Goal: Task Accomplishment & Management: Manage account settings

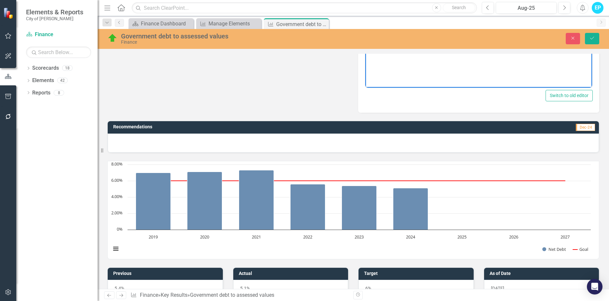
scroll to position [330, 0]
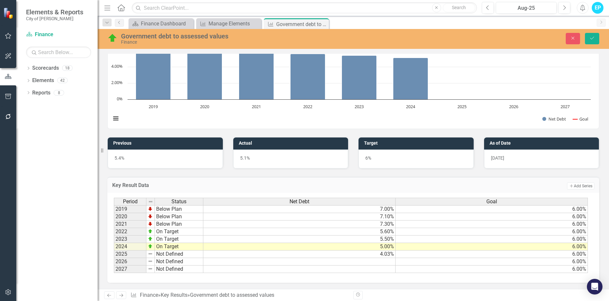
click at [390, 255] on td "4.03%" at bounding box center [299, 253] width 192 height 7
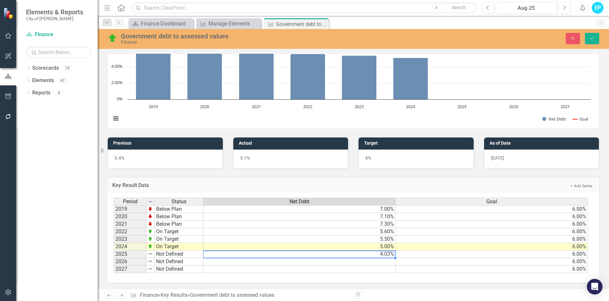
click at [390, 255] on td "4.03%" at bounding box center [299, 253] width 192 height 7
type textarea "4.58"
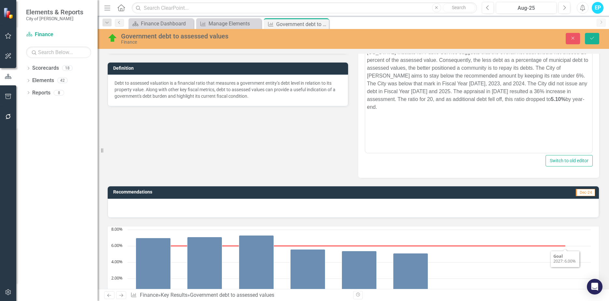
scroll to position [37, 0]
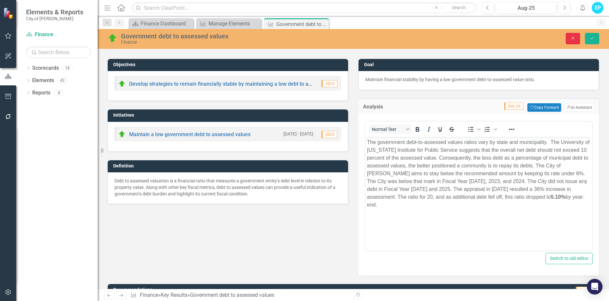
click at [573, 39] on icon "Close" at bounding box center [573, 38] width 6 height 5
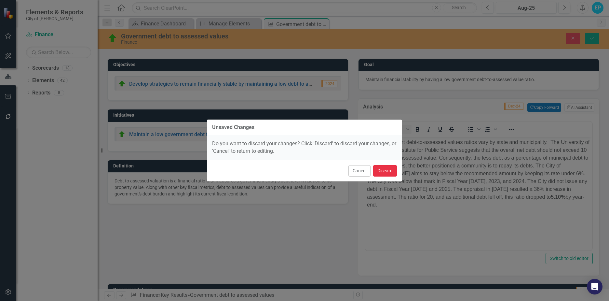
click at [385, 169] on button "Discard" at bounding box center [385, 170] width 24 height 11
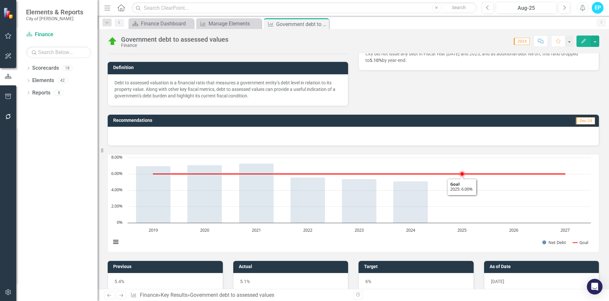
scroll to position [259, 0]
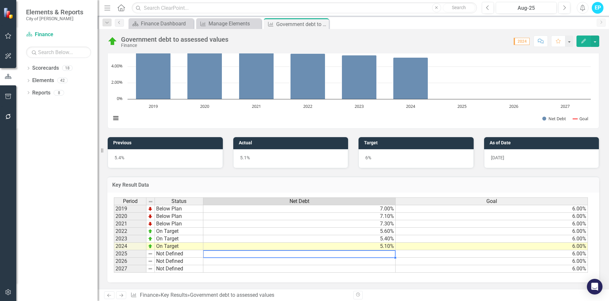
click at [383, 253] on td at bounding box center [299, 253] width 192 height 7
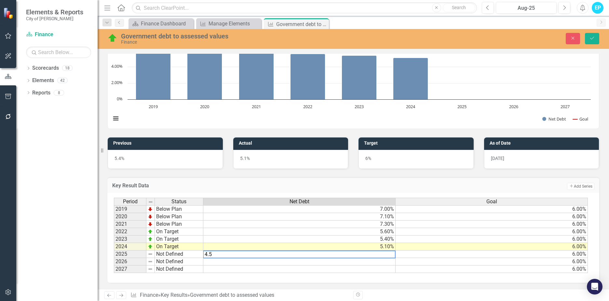
type textarea "4.58"
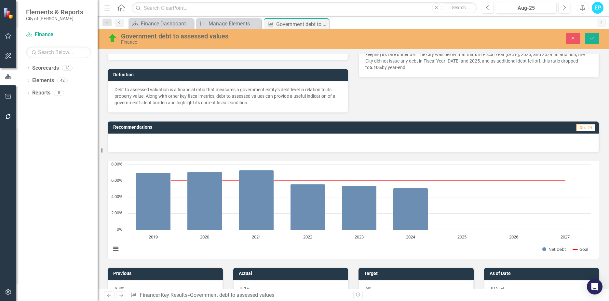
scroll to position [0, 0]
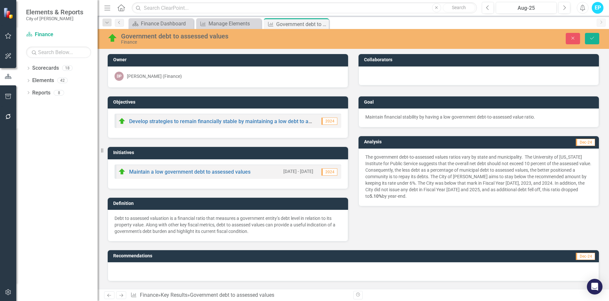
click at [453, 186] on p "The government debt-to-assessed values ratios vary by state and municipality. T…" at bounding box center [478, 177] width 227 height 46
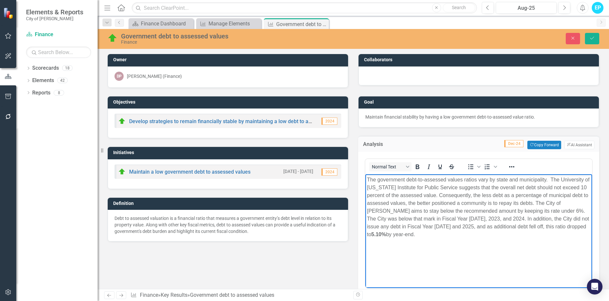
click at [564, 225] on p "The government debt-to-assessed values ratios vary by state and municipality. T…" at bounding box center [479, 207] width 224 height 62
click at [596, 38] on button "Save" at bounding box center [592, 38] width 14 height 11
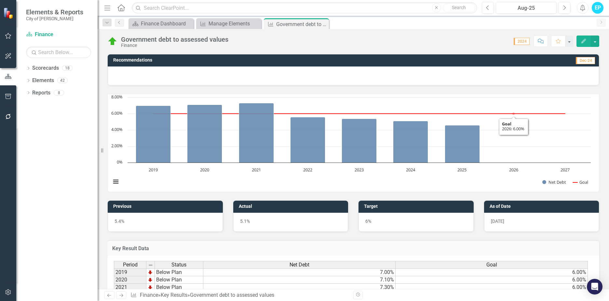
scroll to position [259, 0]
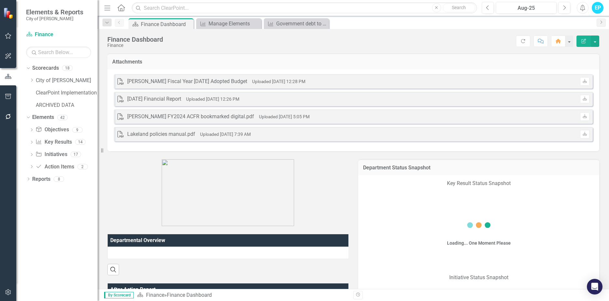
scroll to position [0, 0]
